Goal: Navigation & Orientation: Find specific page/section

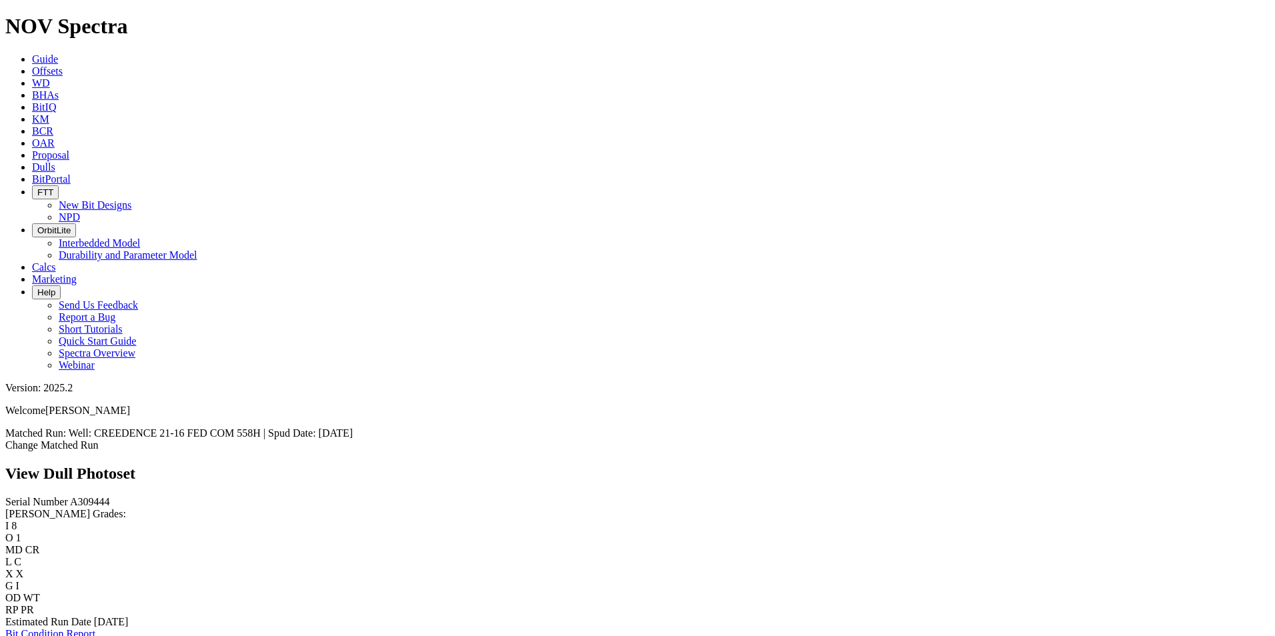
scroll to position [200, 0]
drag, startPoint x: 257, startPoint y: 275, endPoint x: 267, endPoint y: 275, distance: 10.0
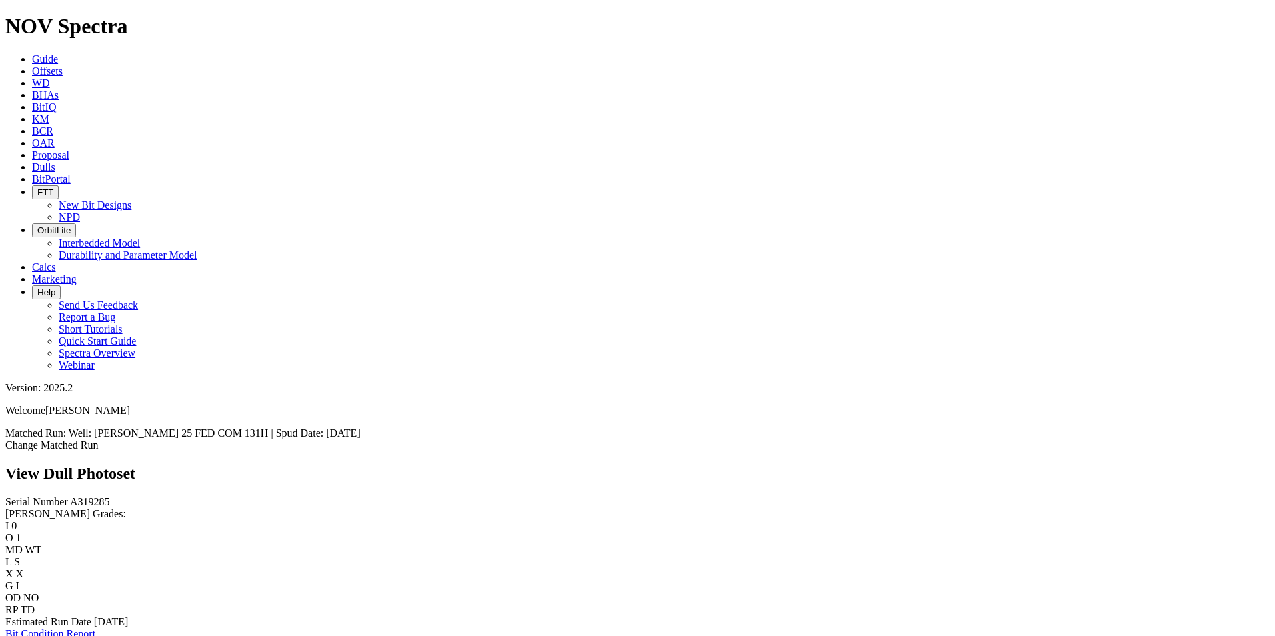
scroll to position [2064, 0]
drag, startPoint x: 267, startPoint y: 275, endPoint x: 504, endPoint y: 190, distance: 252.2
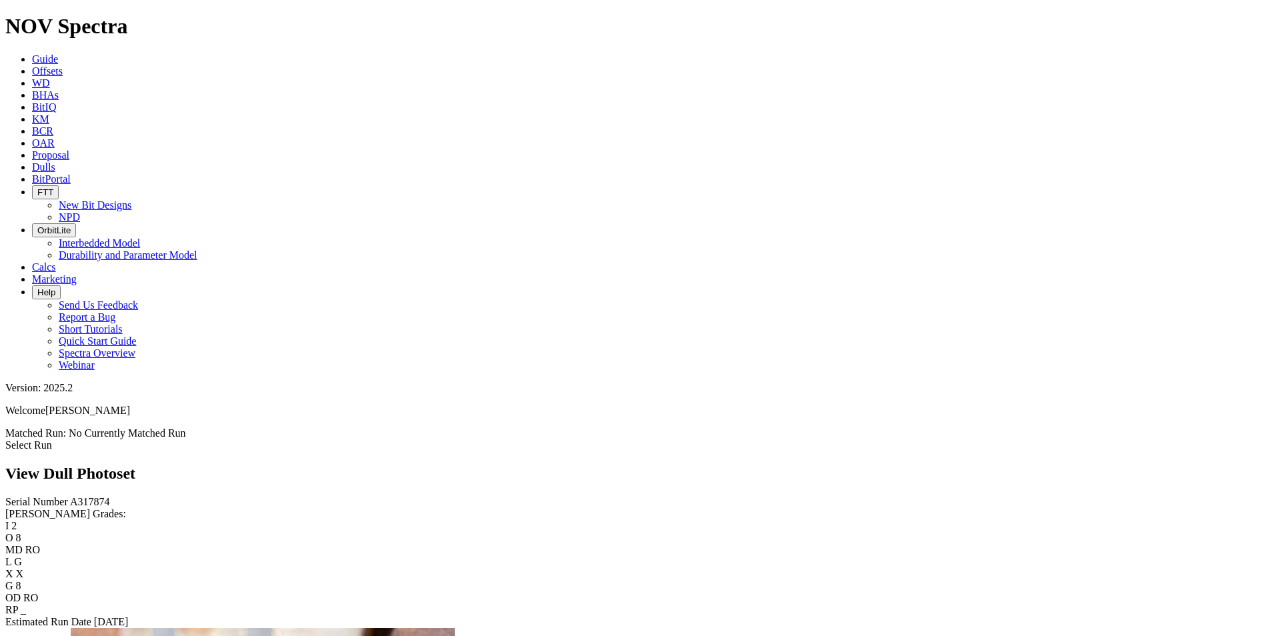
scroll to position [2664, 0]
